Goal: Use online tool/utility: Utilize a website feature to perform a specific function

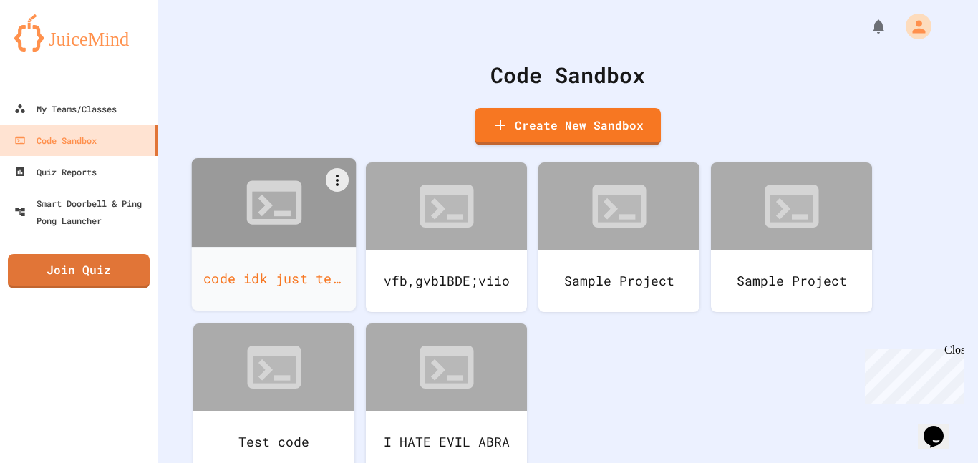
click at [340, 256] on div "code idk just test seomethiung hopefully soemtimg good" at bounding box center [274, 279] width 165 height 64
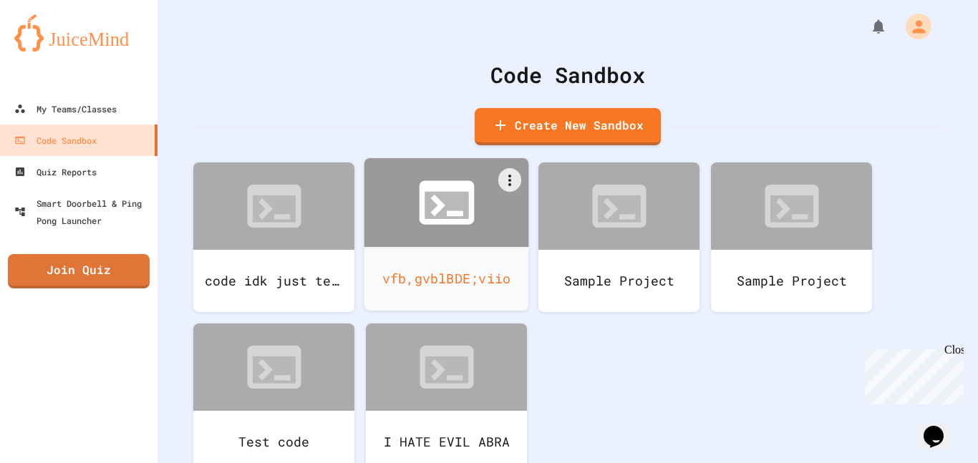
click at [477, 228] on icon at bounding box center [447, 203] width 66 height 66
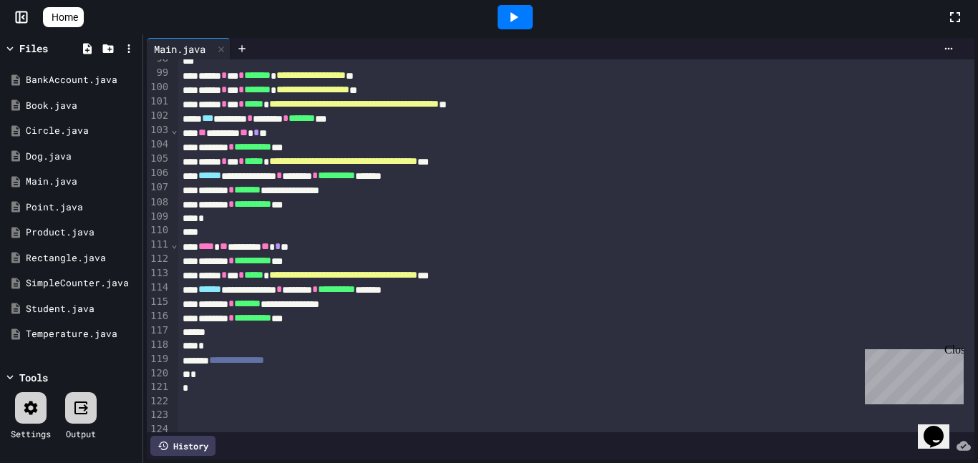
scroll to position [1395, 0]
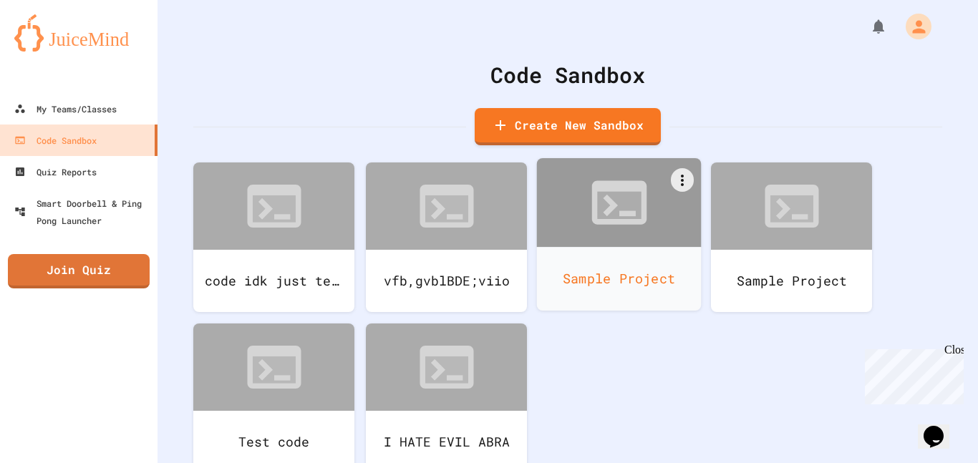
click at [611, 262] on div "Sample Project" at bounding box center [619, 279] width 165 height 64
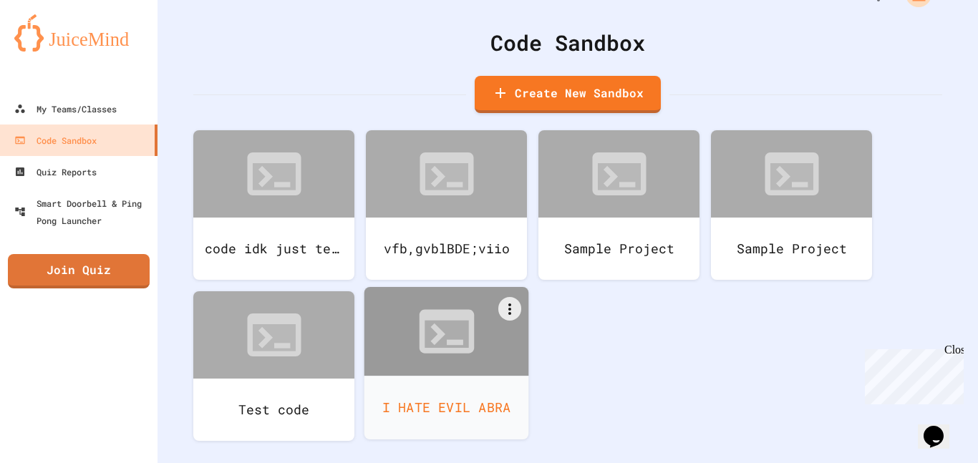
scroll to position [32, 0]
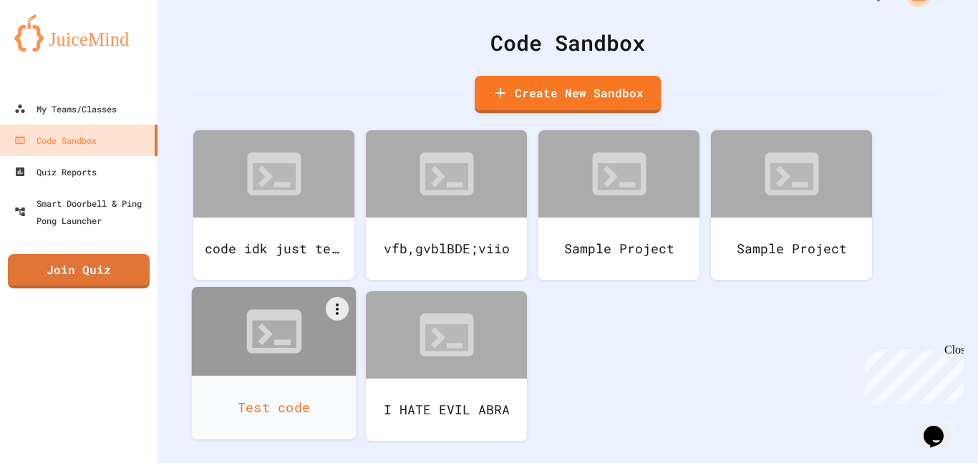
click at [338, 334] on div at bounding box center [274, 331] width 165 height 89
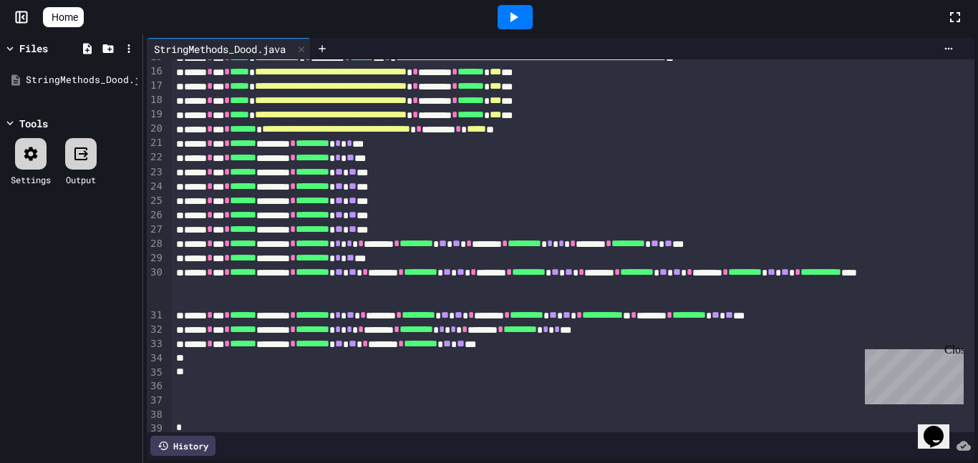
scroll to position [218, 0]
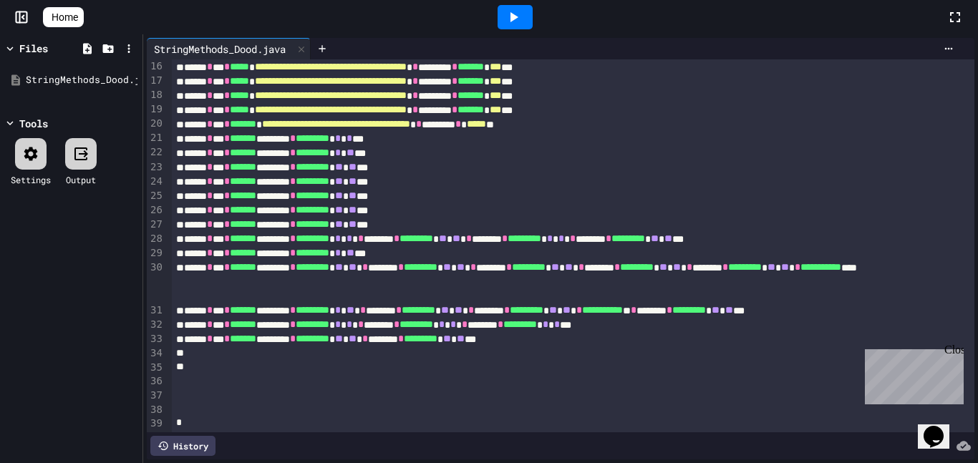
click at [522, 16] on icon at bounding box center [513, 17] width 17 height 17
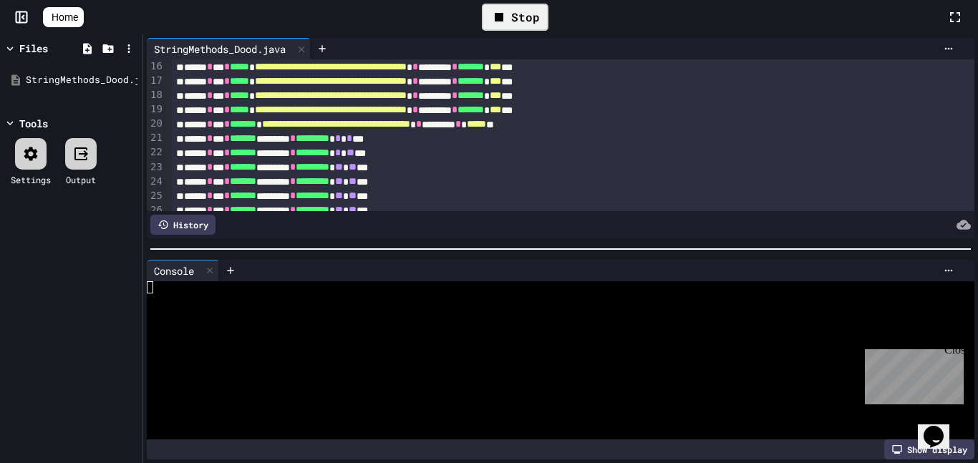
scroll to position [110, 0]
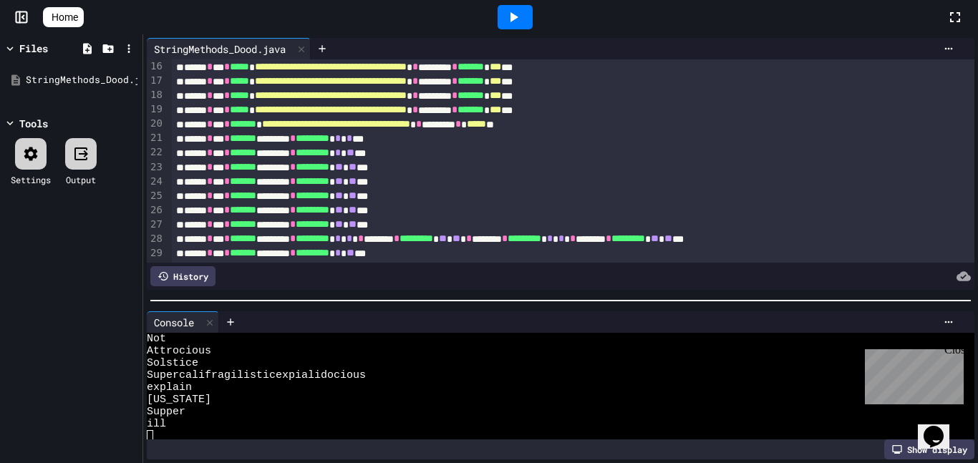
click at [437, 308] on div at bounding box center [560, 301] width 835 height 14
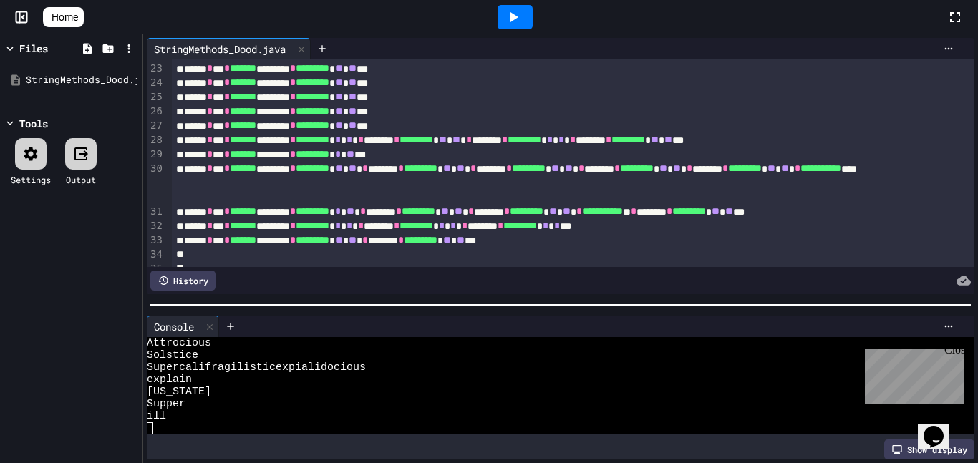
scroll to position [316, 0]
click at [427, 213] on div "**********" at bounding box center [573, 212] width 803 height 14
click at [522, 16] on icon at bounding box center [513, 17] width 17 height 17
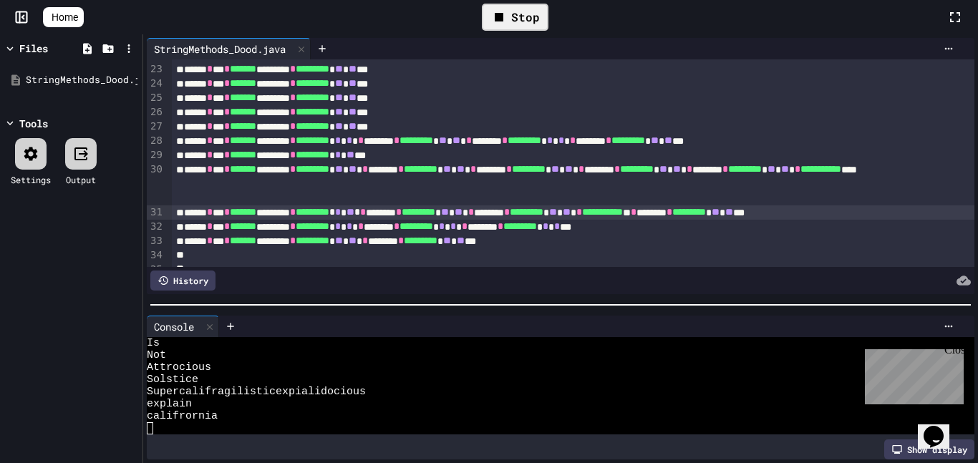
scroll to position [170, 0]
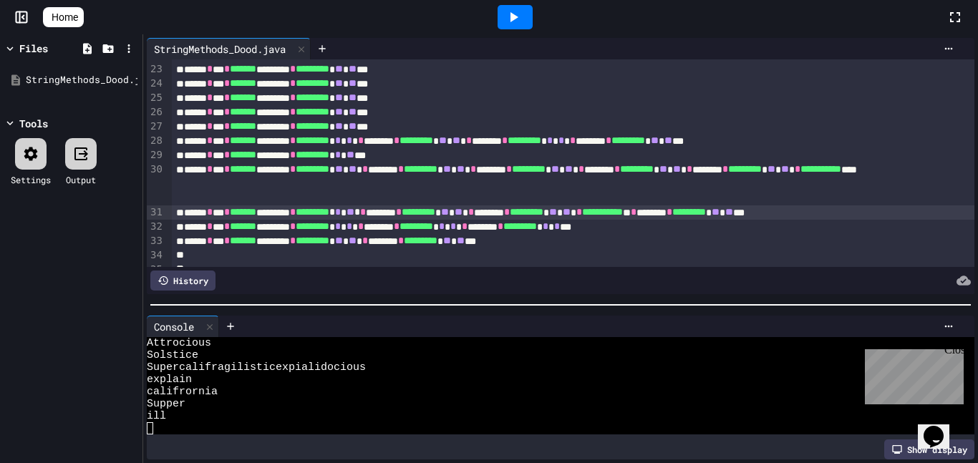
click at [360, 216] on span "*" at bounding box center [357, 212] width 6 height 10
click at [521, 21] on icon at bounding box center [513, 17] width 17 height 17
